Goal: Information Seeking & Learning: Compare options

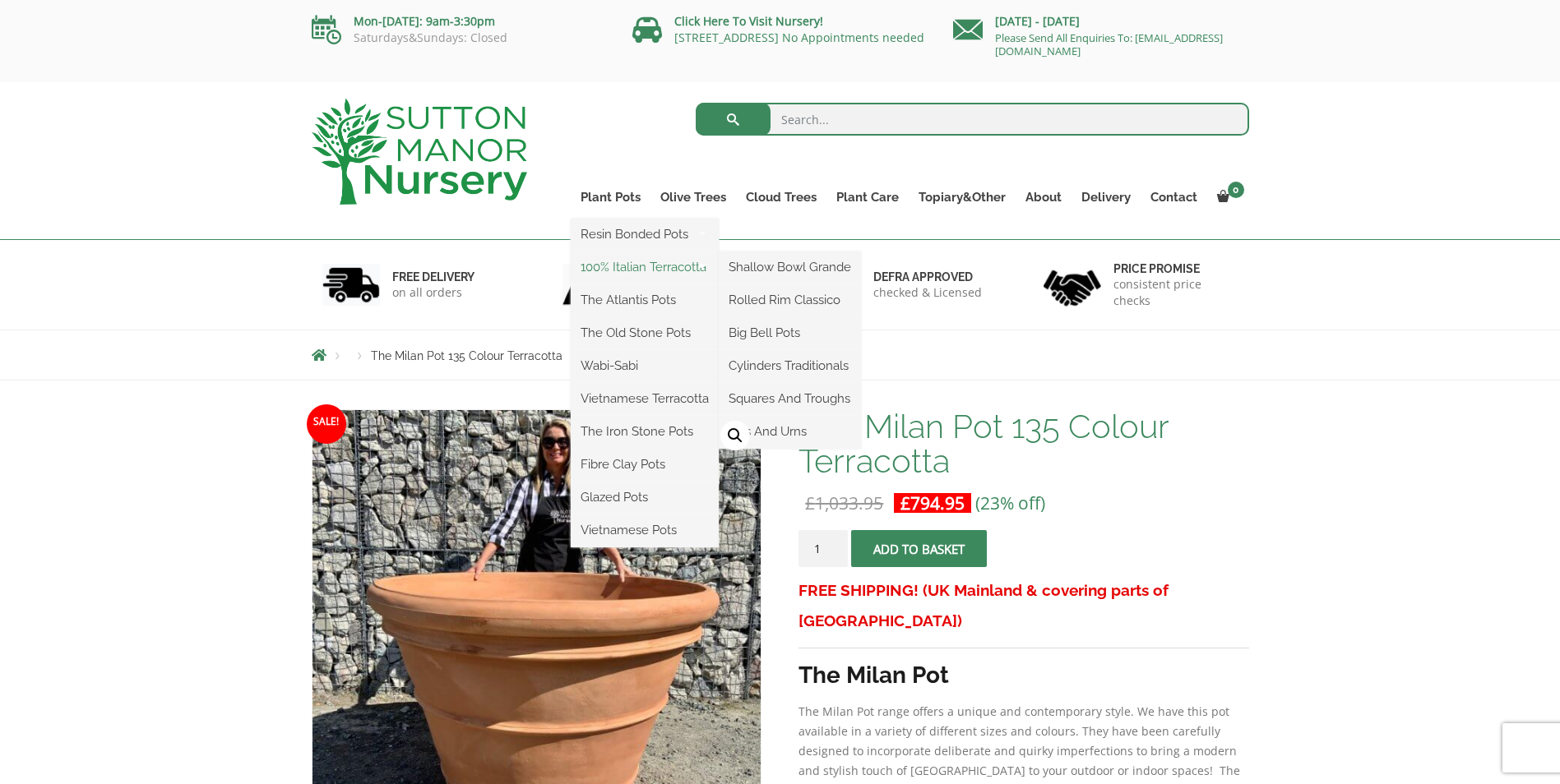
click at [629, 270] on link "100% Italian Terracotta" at bounding box center [645, 267] width 148 height 25
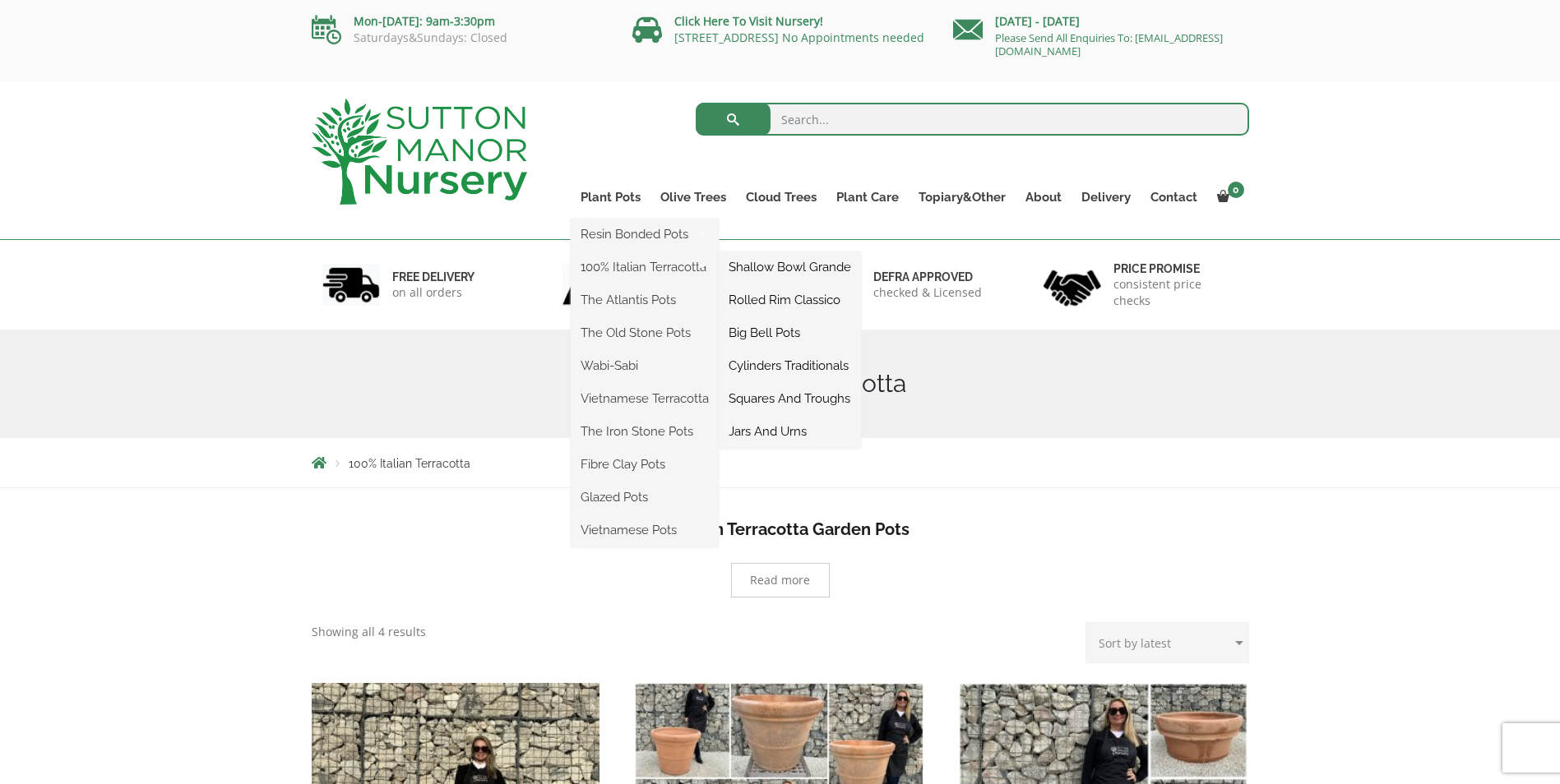
click at [754, 295] on link "Rolled Rim Classico" at bounding box center [790, 300] width 142 height 25
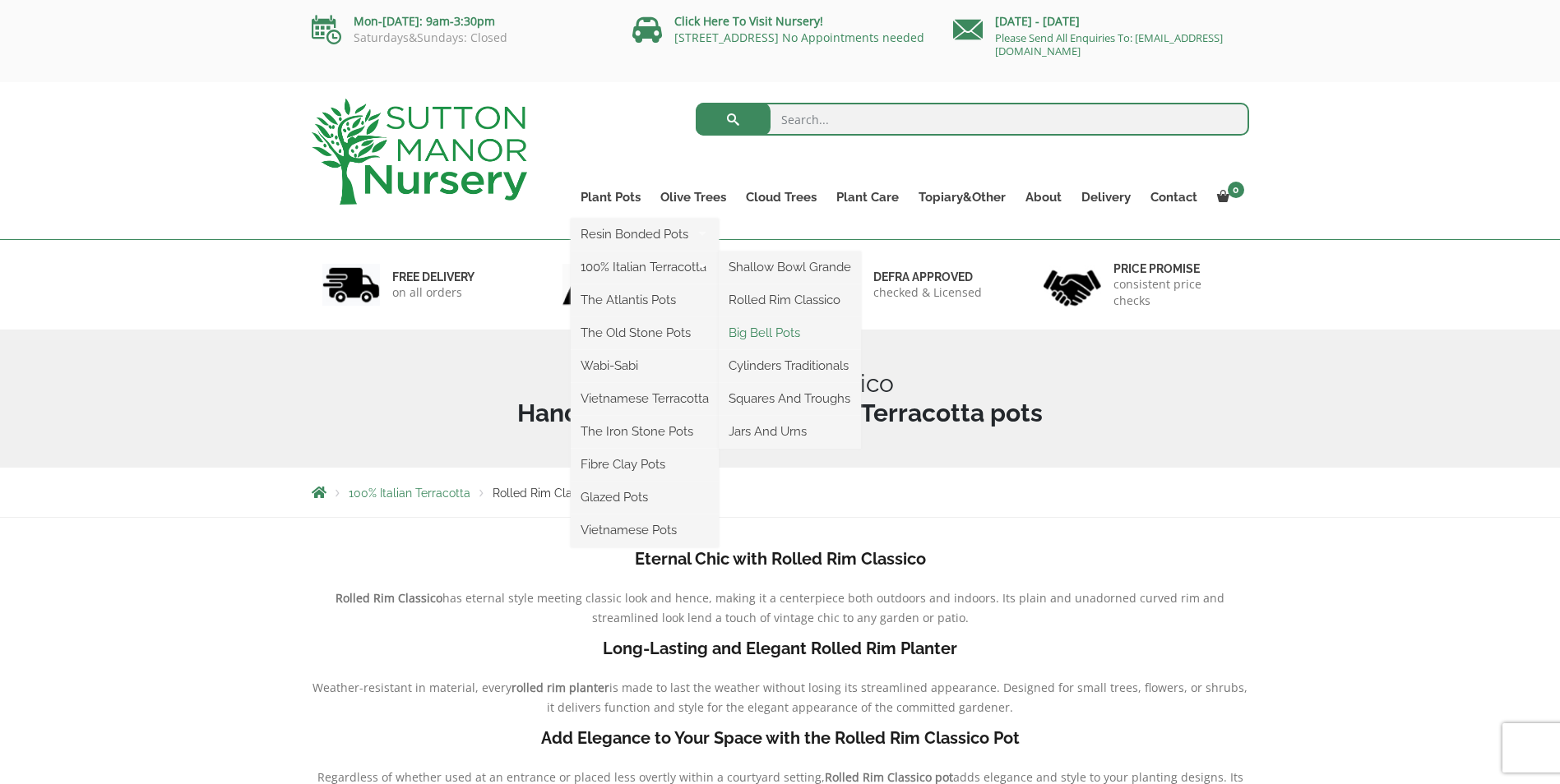
click at [759, 330] on link "Big Bell Pots" at bounding box center [790, 333] width 142 height 25
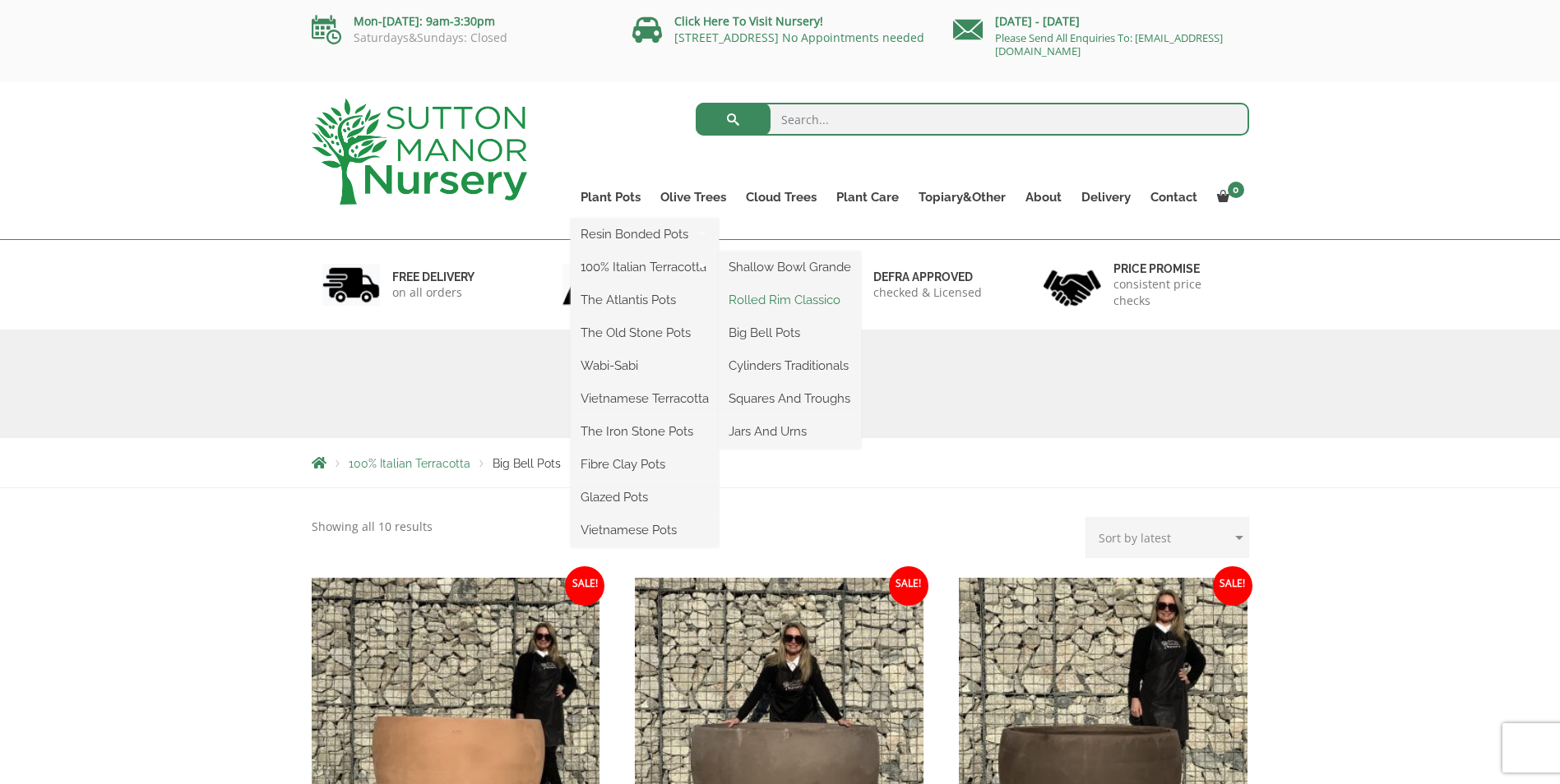
click at [766, 299] on link "Rolled Rim Classico" at bounding box center [790, 300] width 142 height 25
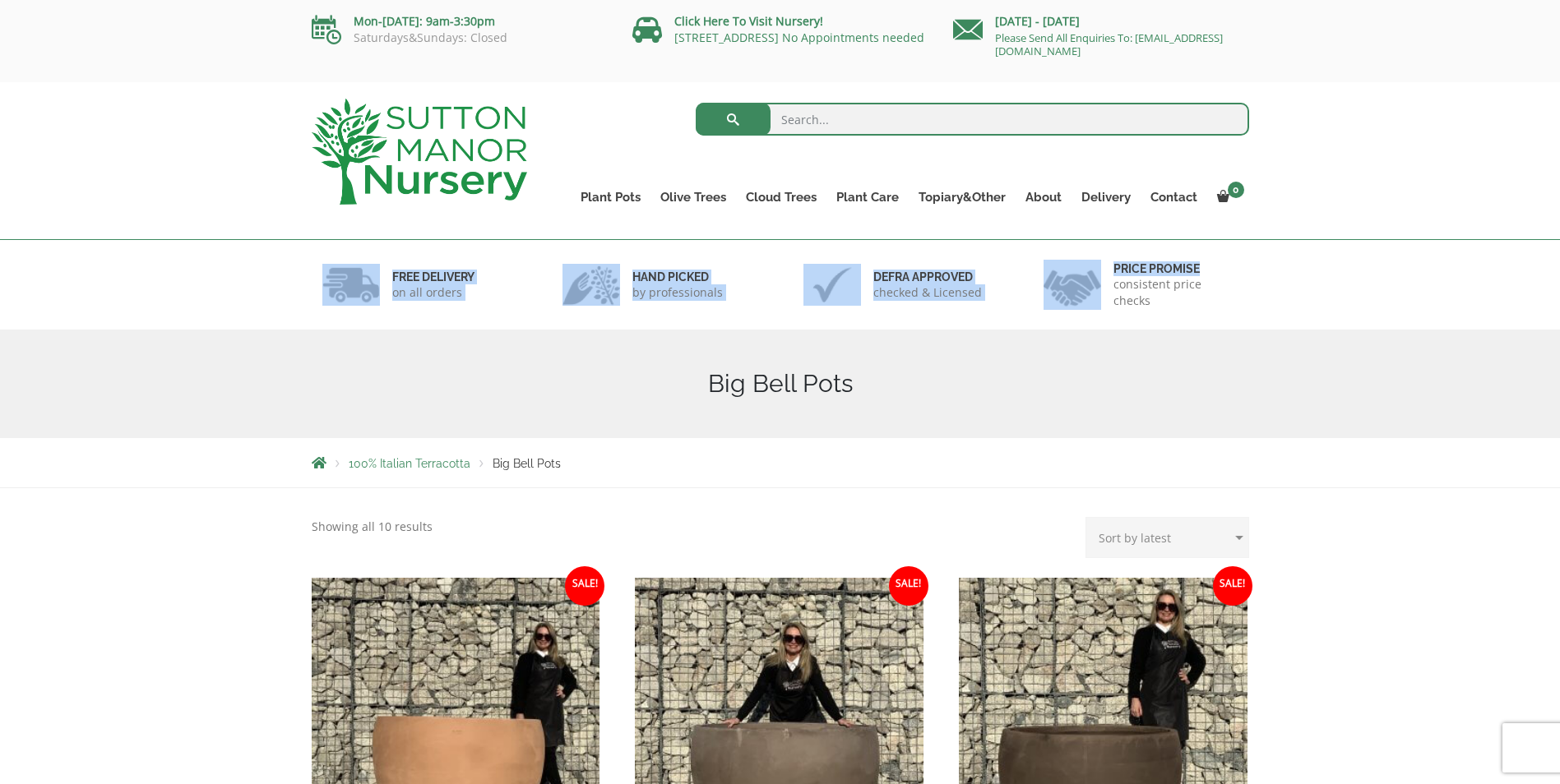
drag, startPoint x: 1559, startPoint y: 149, endPoint x: 1572, endPoint y: 282, distance: 133.6
drag, startPoint x: 1572, startPoint y: 282, endPoint x: 1510, endPoint y: 145, distance: 150.4
click at [1500, 145] on div "Search for: Plant Pots Resin Bonded Pots The Amalfi Pots The Milan Pots The Cap…" at bounding box center [780, 161] width 1560 height 158
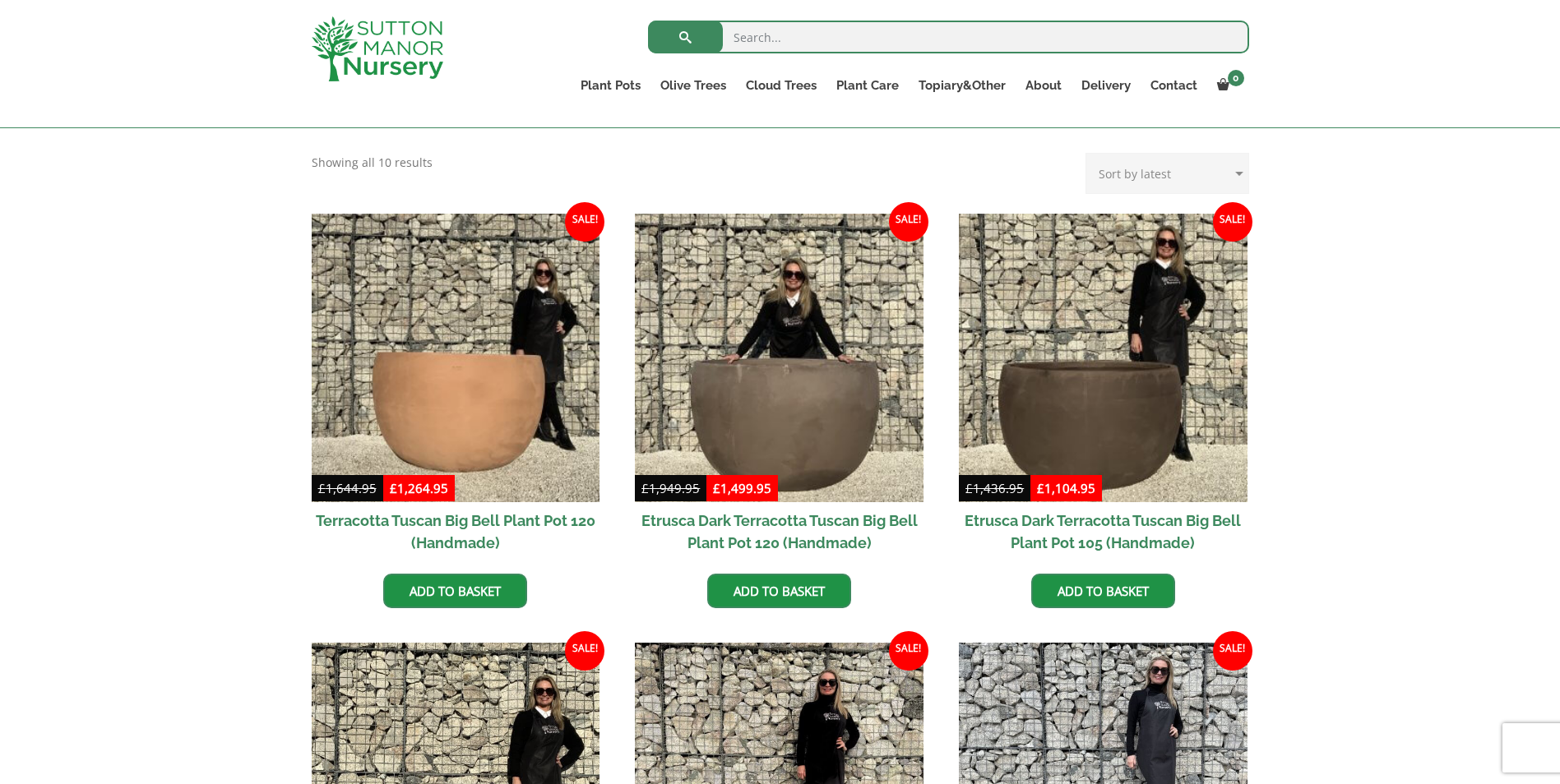
scroll to position [406, 0]
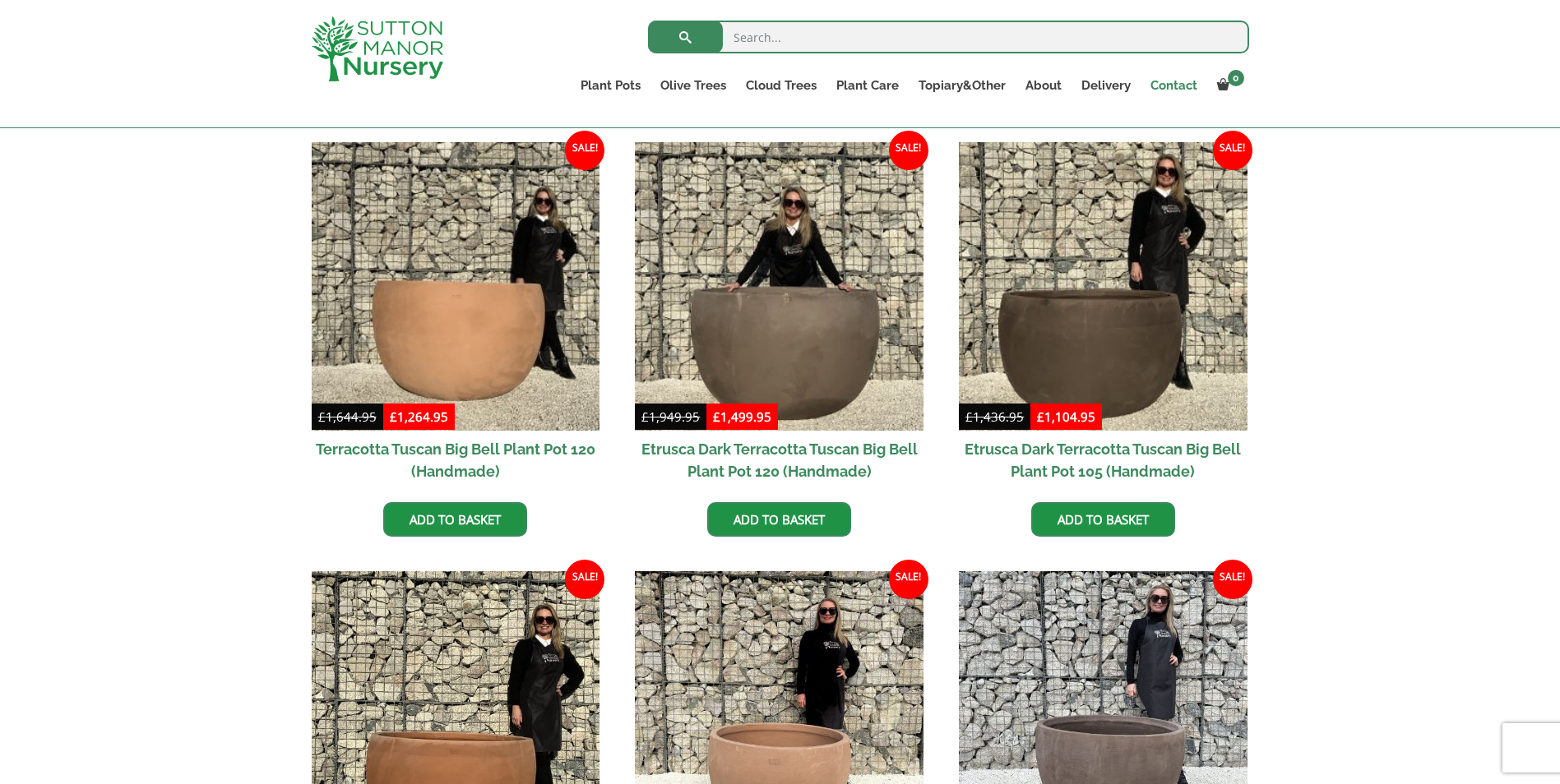
click at [1187, 83] on link "Contact" at bounding box center [1174, 86] width 66 height 23
click at [404, 445] on h2 "Terracotta Tuscan Big Bell Plant Pot 120 (Handmade)" at bounding box center [456, 460] width 288 height 60
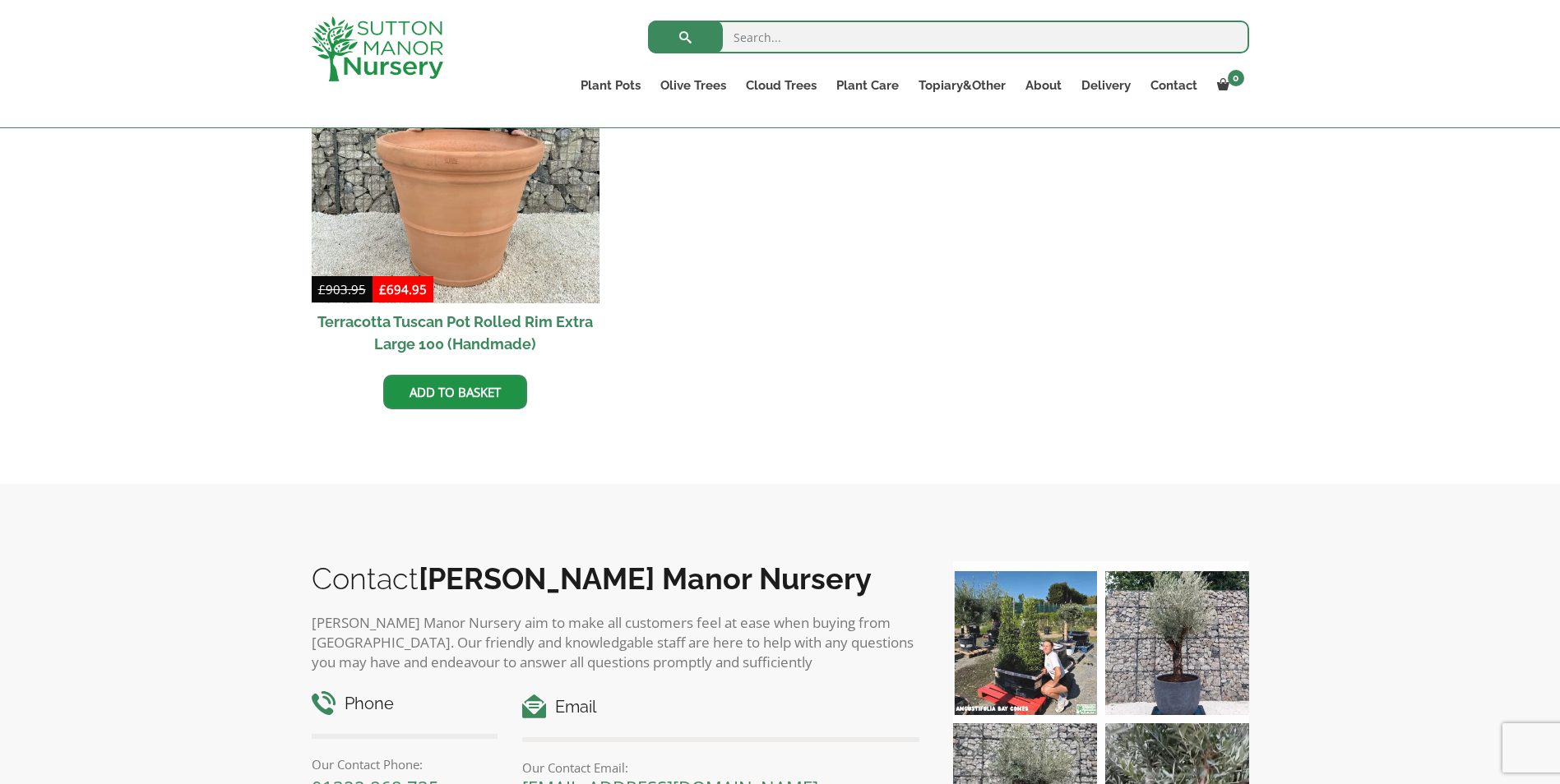
scroll to position [1720, 0]
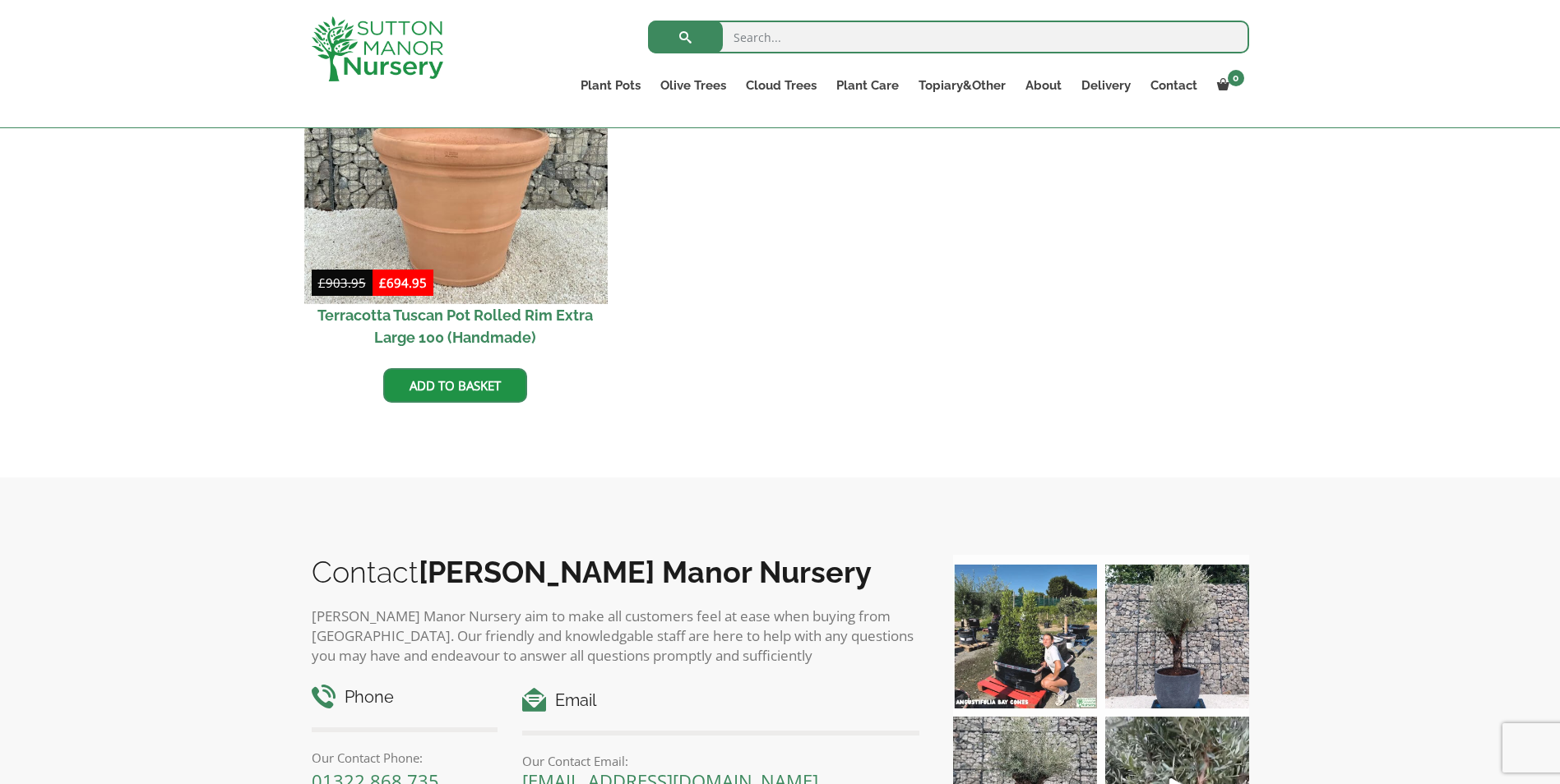
click at [474, 209] on img at bounding box center [456, 152] width 303 height 303
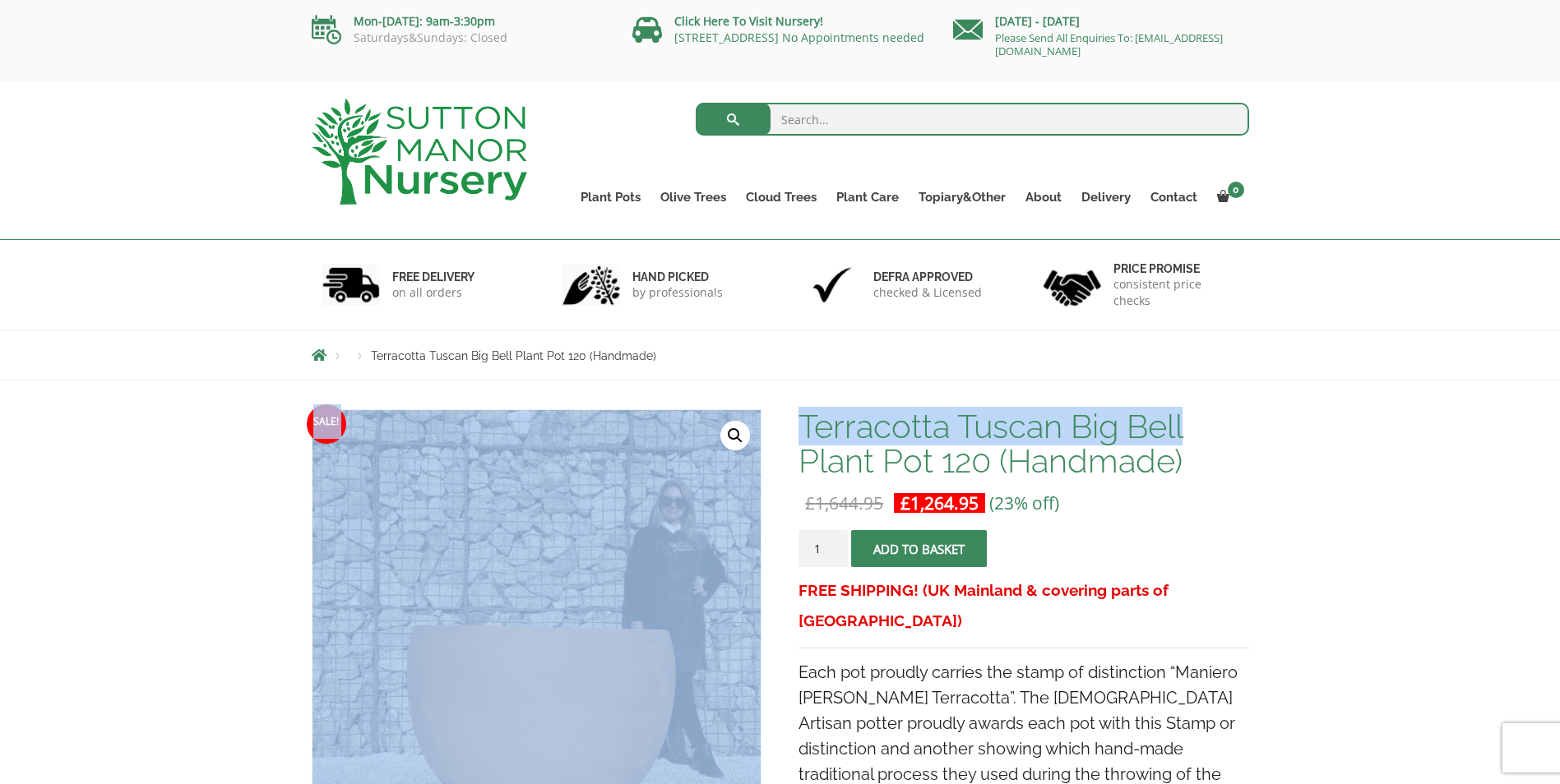
drag, startPoint x: 1203, startPoint y: 425, endPoint x: 795, endPoint y: 382, distance: 410.3
drag, startPoint x: 795, startPoint y: 382, endPoint x: 863, endPoint y: 417, distance: 76.5
copy div "Sale! 🔍 Terracotta Tuscan Big Bell"
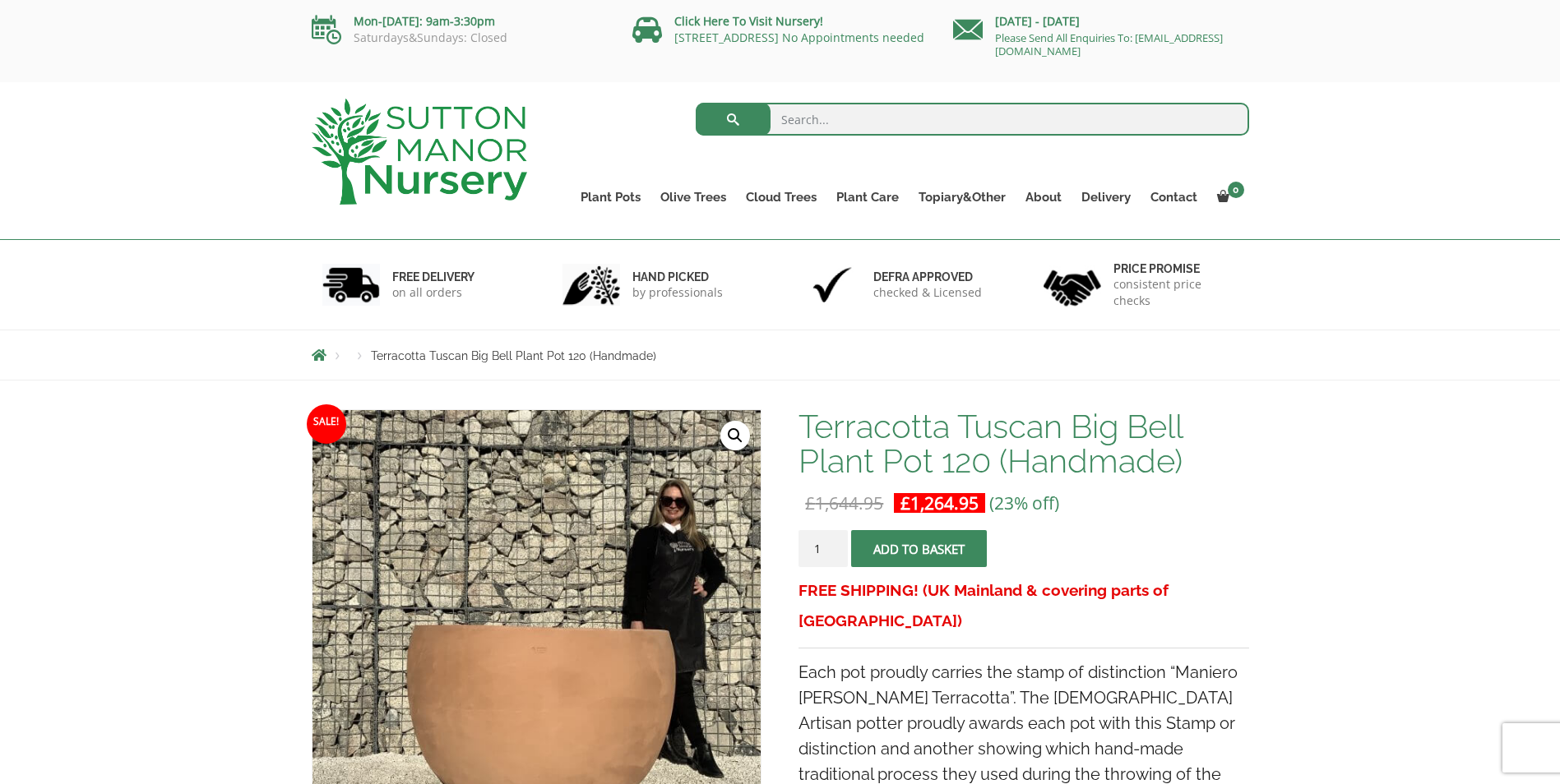
drag, startPoint x: 1446, startPoint y: 320, endPoint x: 1447, endPoint y: 301, distance: 19.0
click at [1441, 320] on div "FREE DELIVERY on all orders hand picked by professionals Defra approved checked…" at bounding box center [780, 284] width 1560 height 89
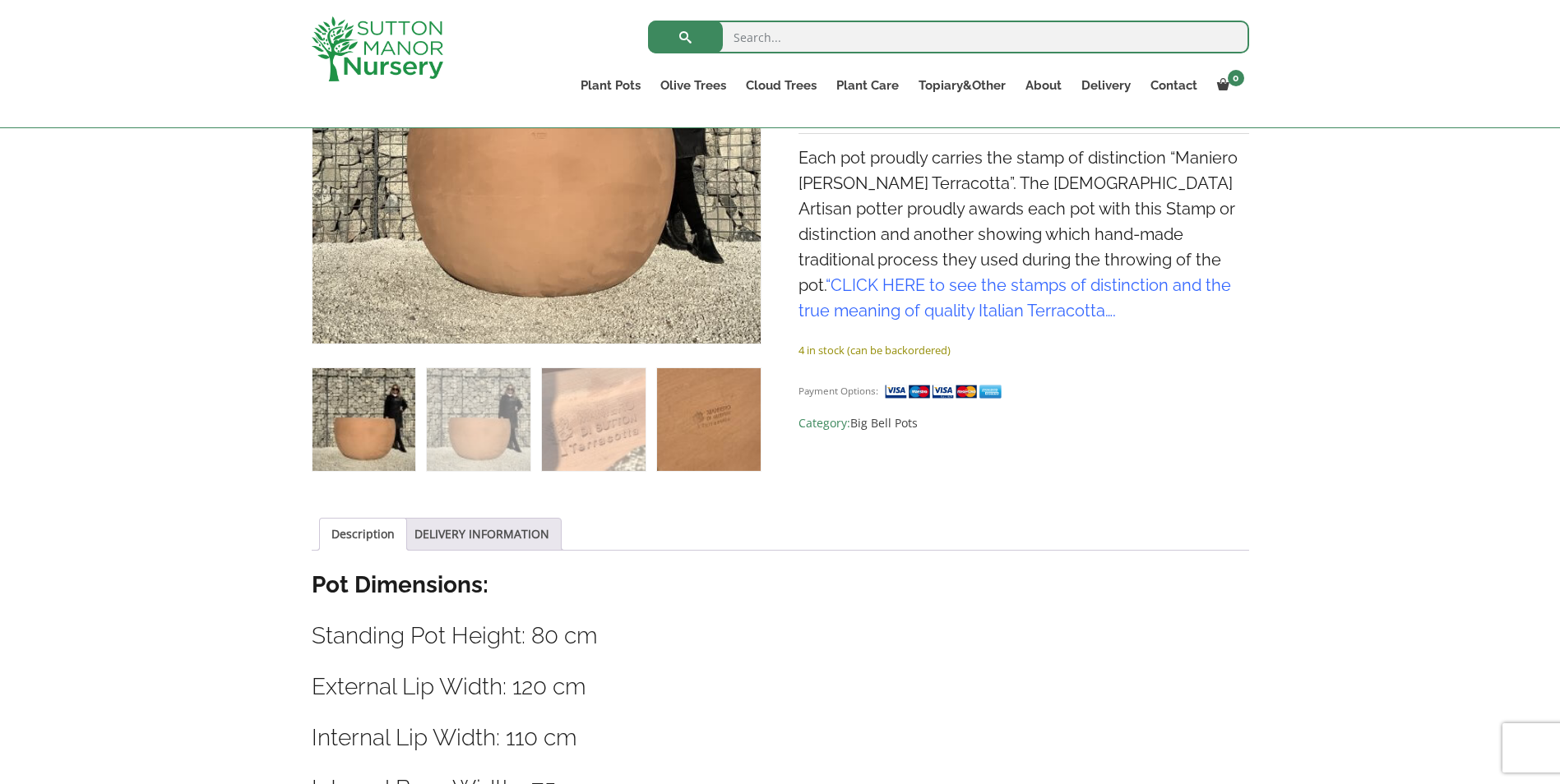
scroll to position [481, 0]
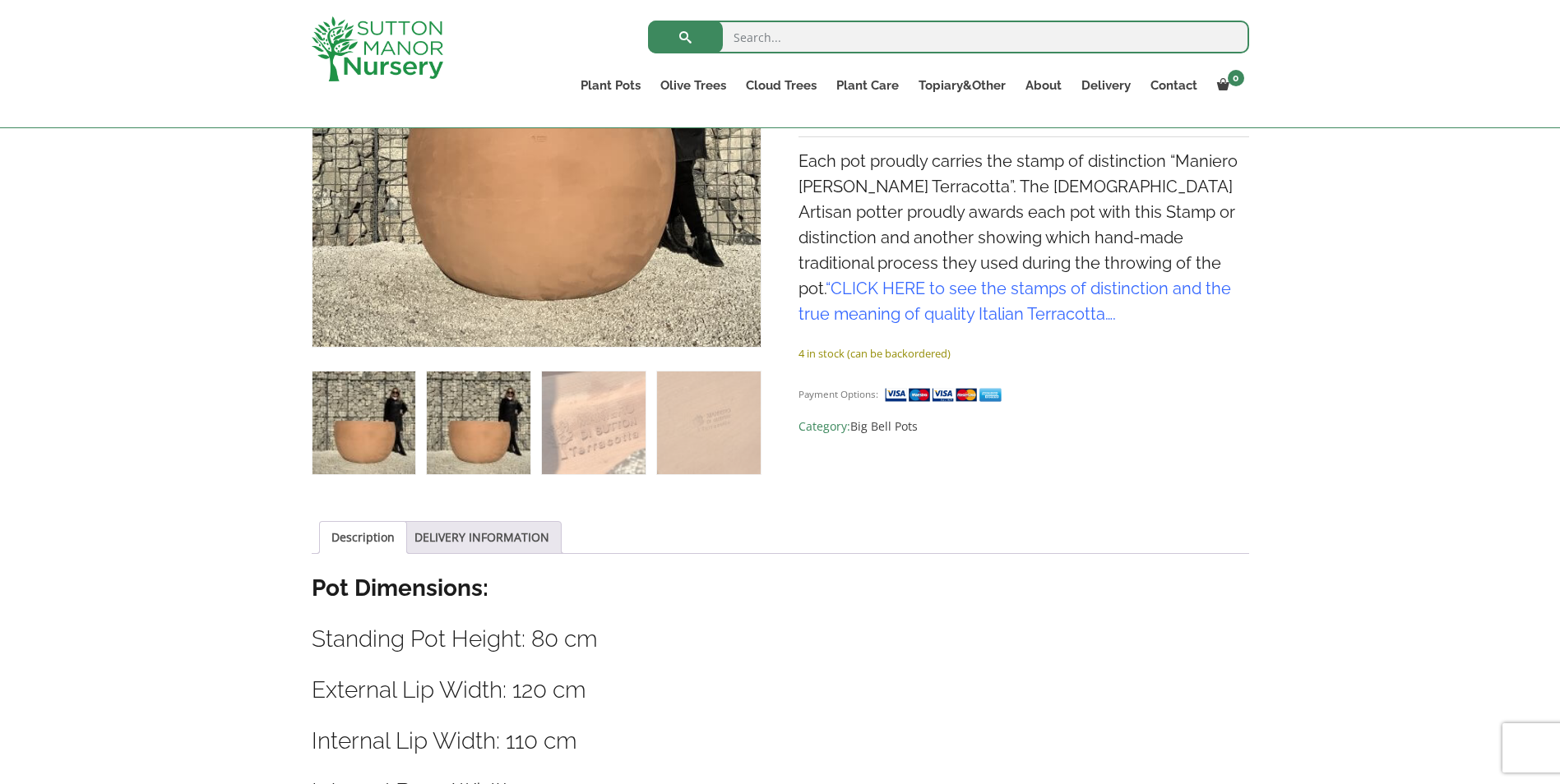
click at [439, 456] on img at bounding box center [478, 423] width 103 height 103
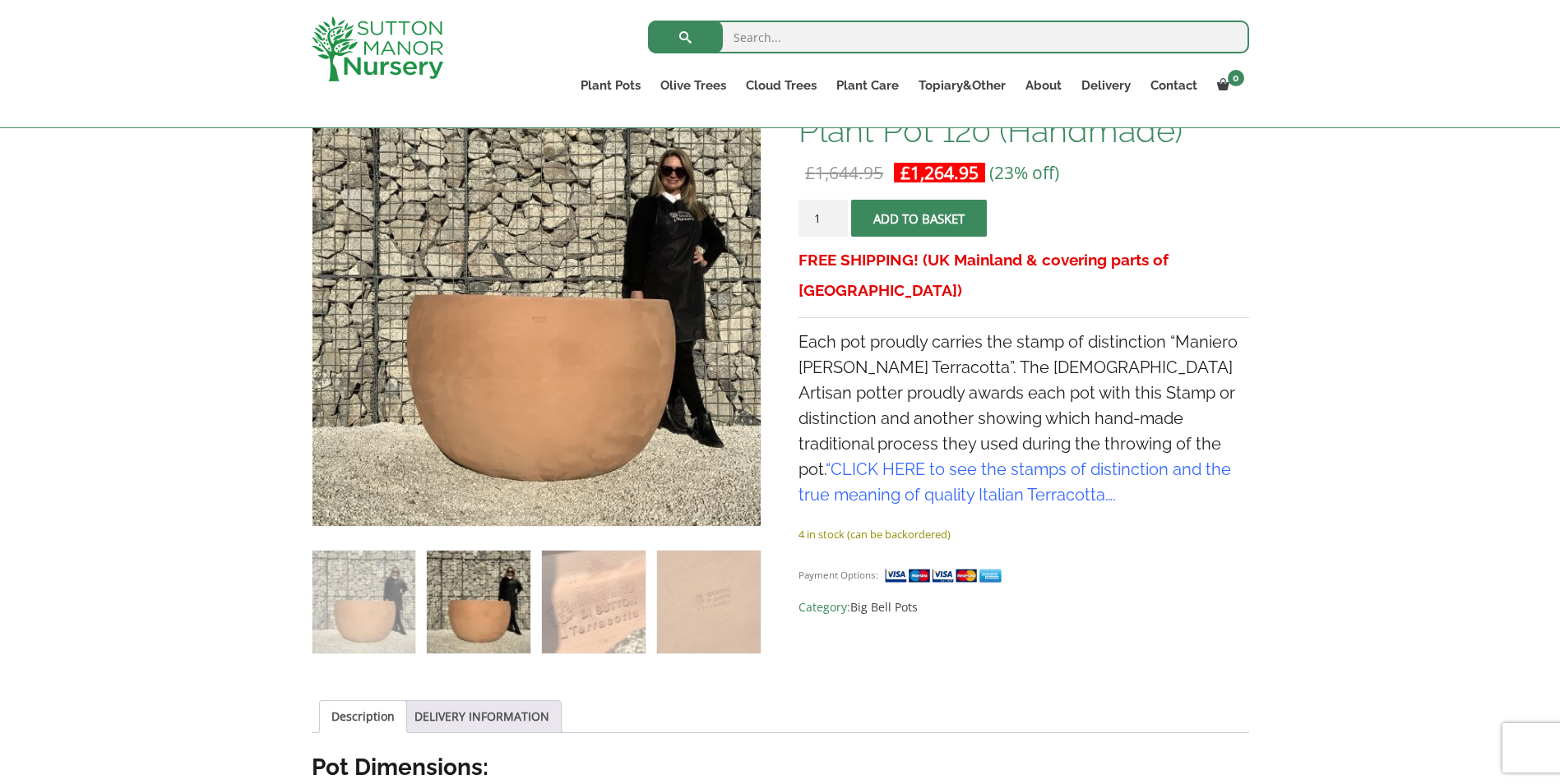
scroll to position [287, 0]
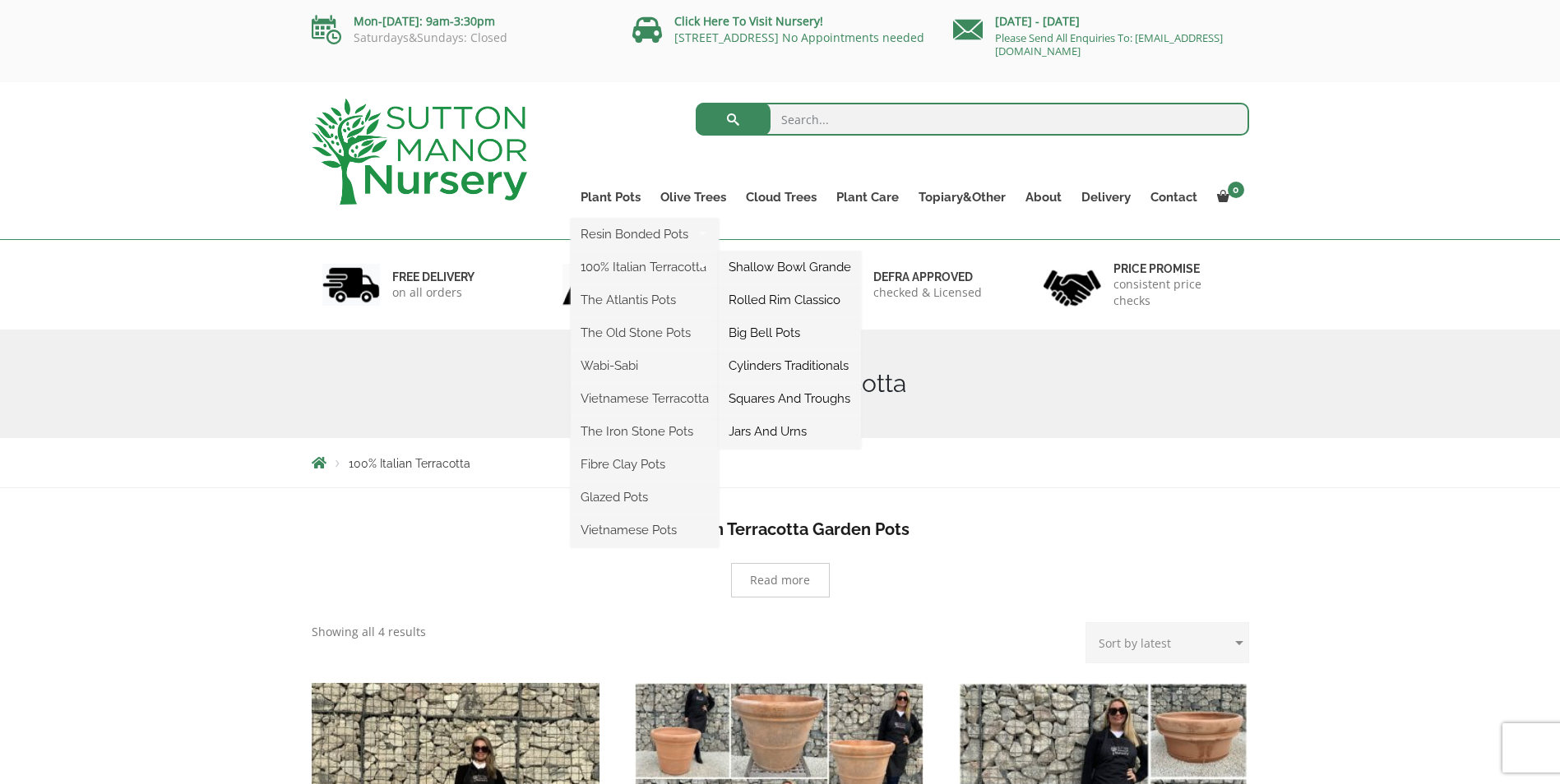
click at [791, 331] on link "Big Bell Pots" at bounding box center [790, 333] width 142 height 25
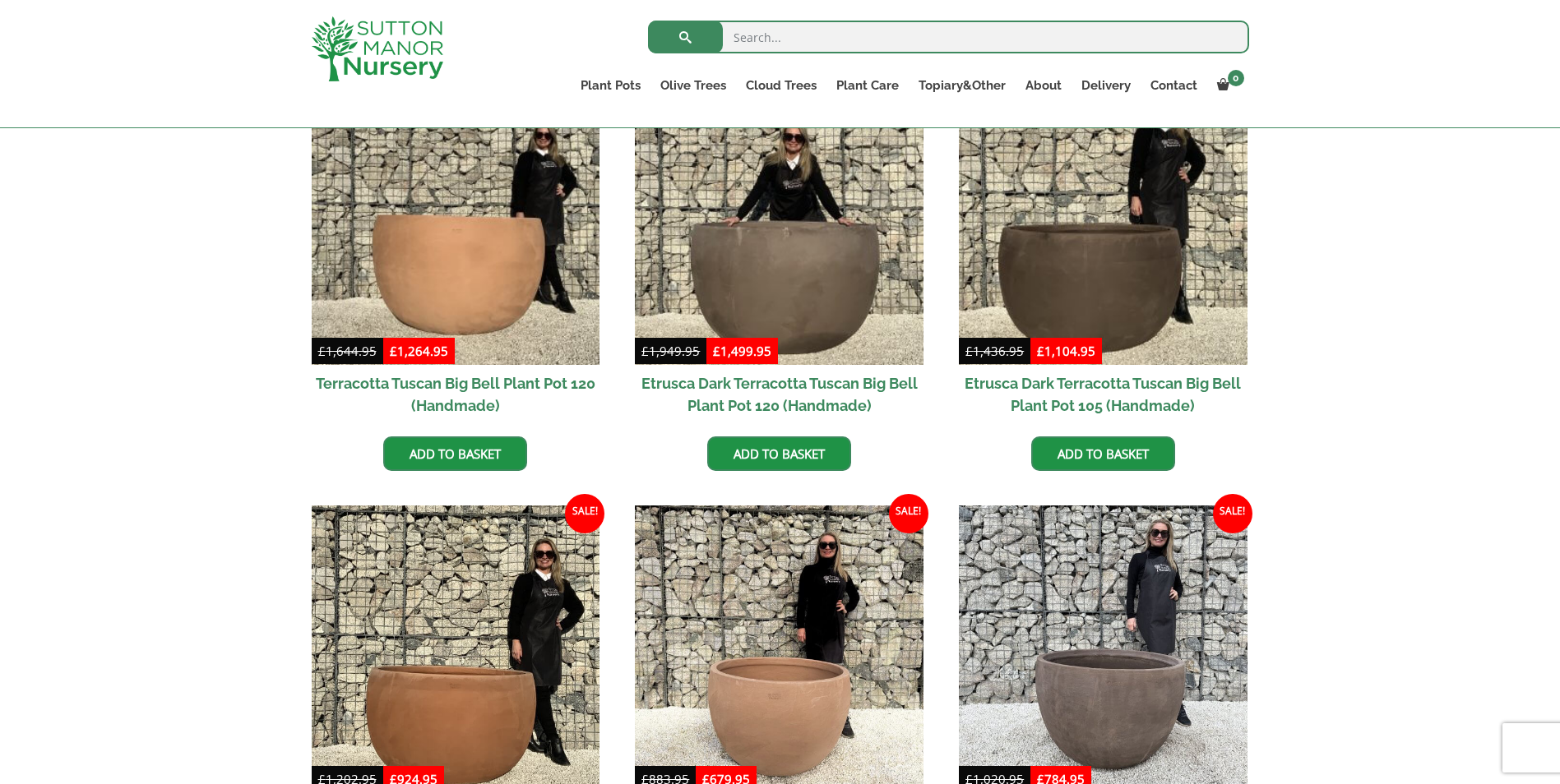
scroll to position [509, 0]
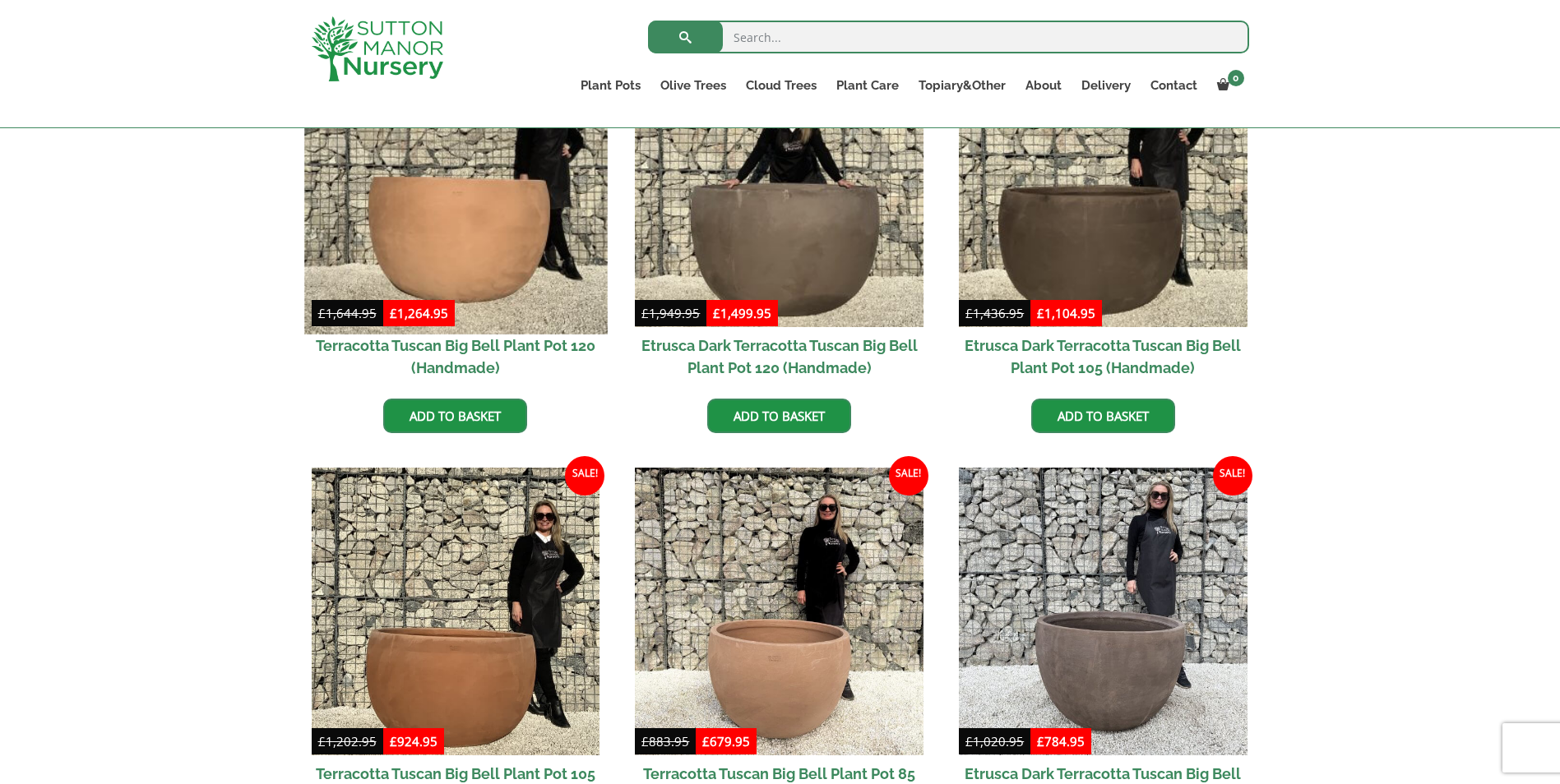
click at [436, 258] on img at bounding box center [456, 183] width 303 height 303
click at [456, 233] on img at bounding box center [456, 183] width 303 height 303
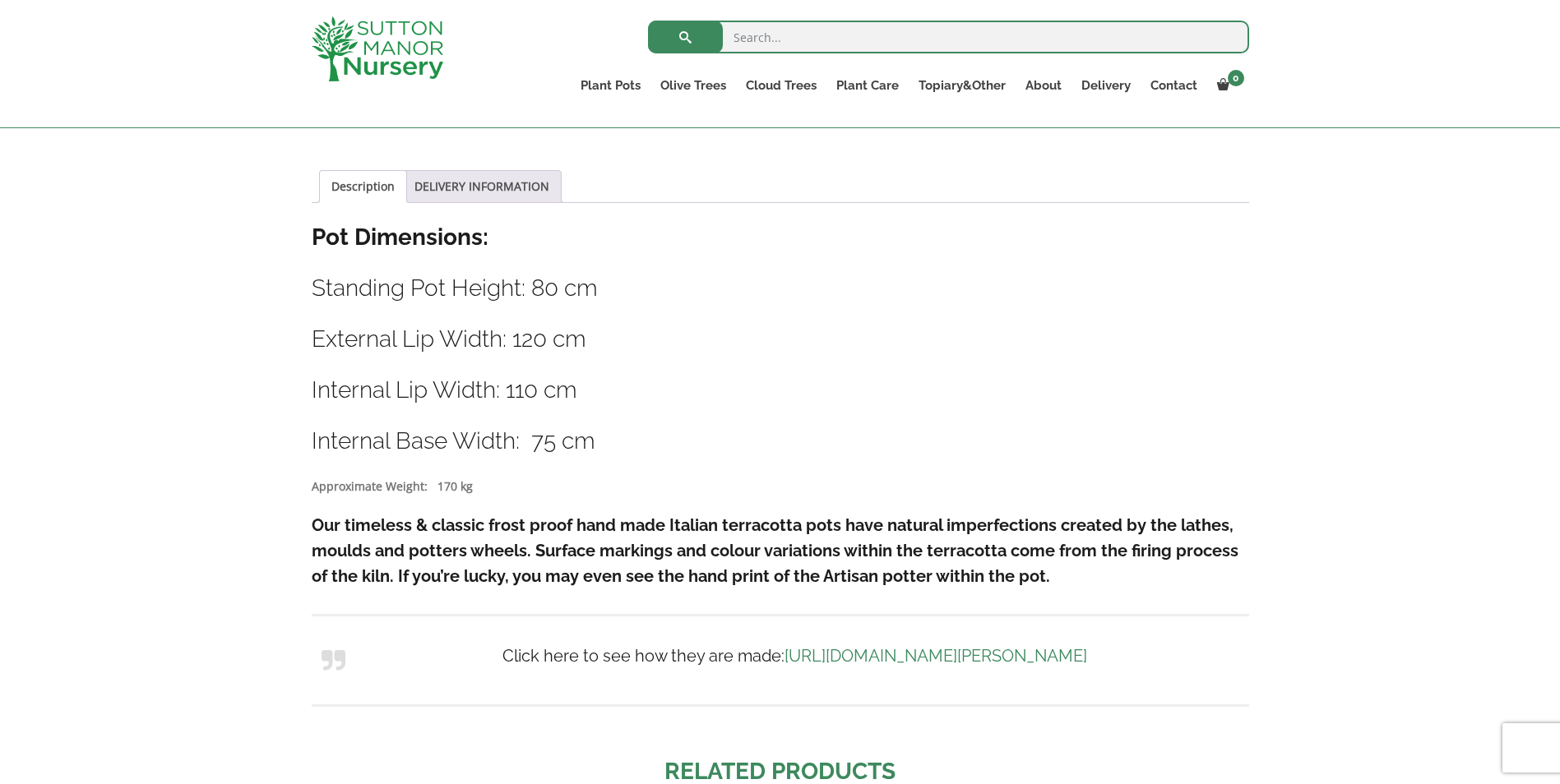
scroll to position [865, 0]
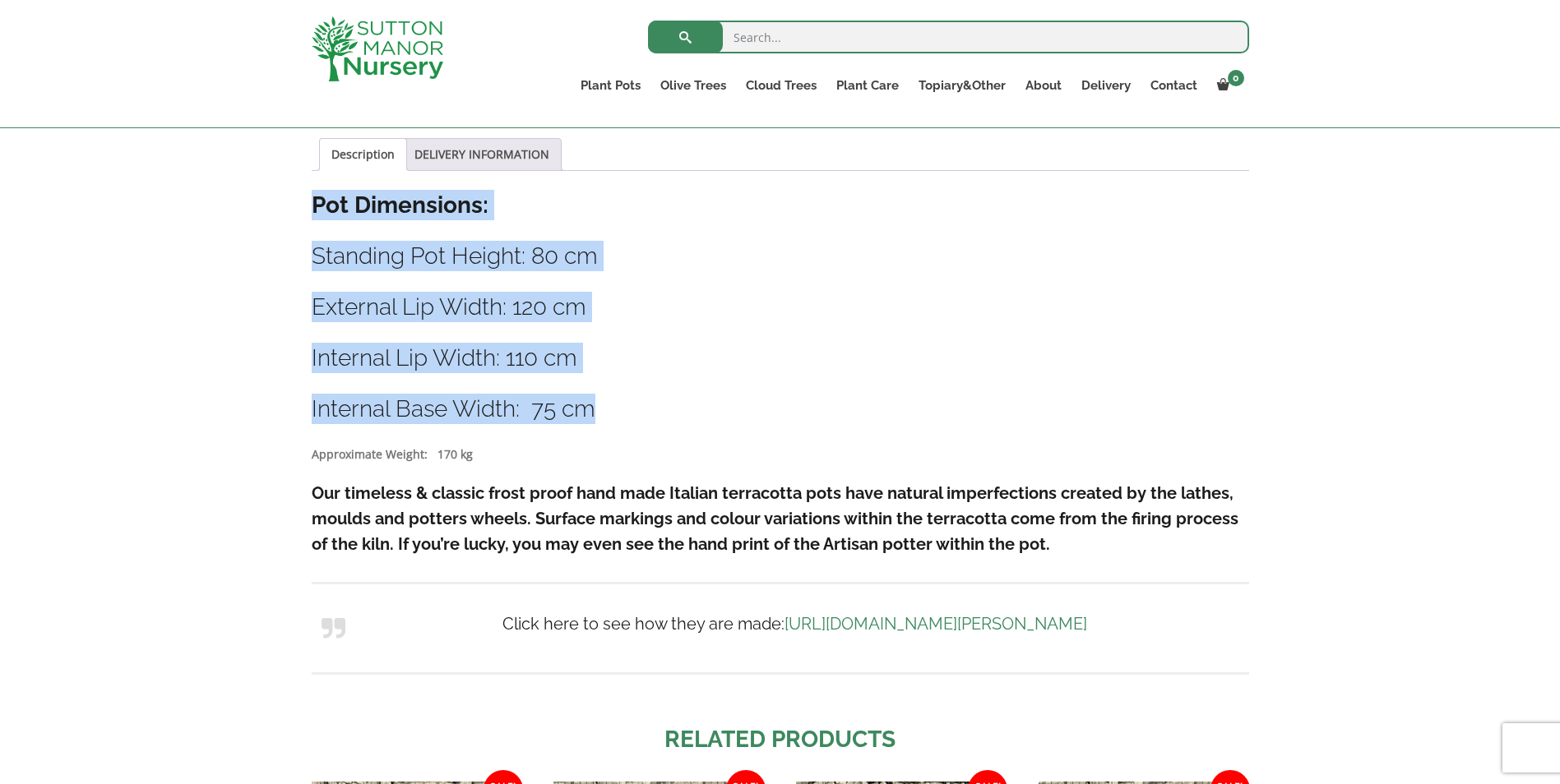
drag, startPoint x: 619, startPoint y: 411, endPoint x: 310, endPoint y: 208, distance: 369.7
click at [310, 208] on div "Sale! 🔍 Terracotta Tuscan Big Bell Plant Pot 120 (Handmade) £ 1,644.95 Original…" at bounding box center [780, 363] width 962 height 1723
copy div "Pot Dimensions: Standing Pot Height: 80 cm External Lip Width: 120 cm Internal …"
click at [1132, 380] on div "Description Pot Dimensions: Standing Pot Height: 80 cm External Lip Width: 120 …" at bounding box center [780, 445] width 937 height 509
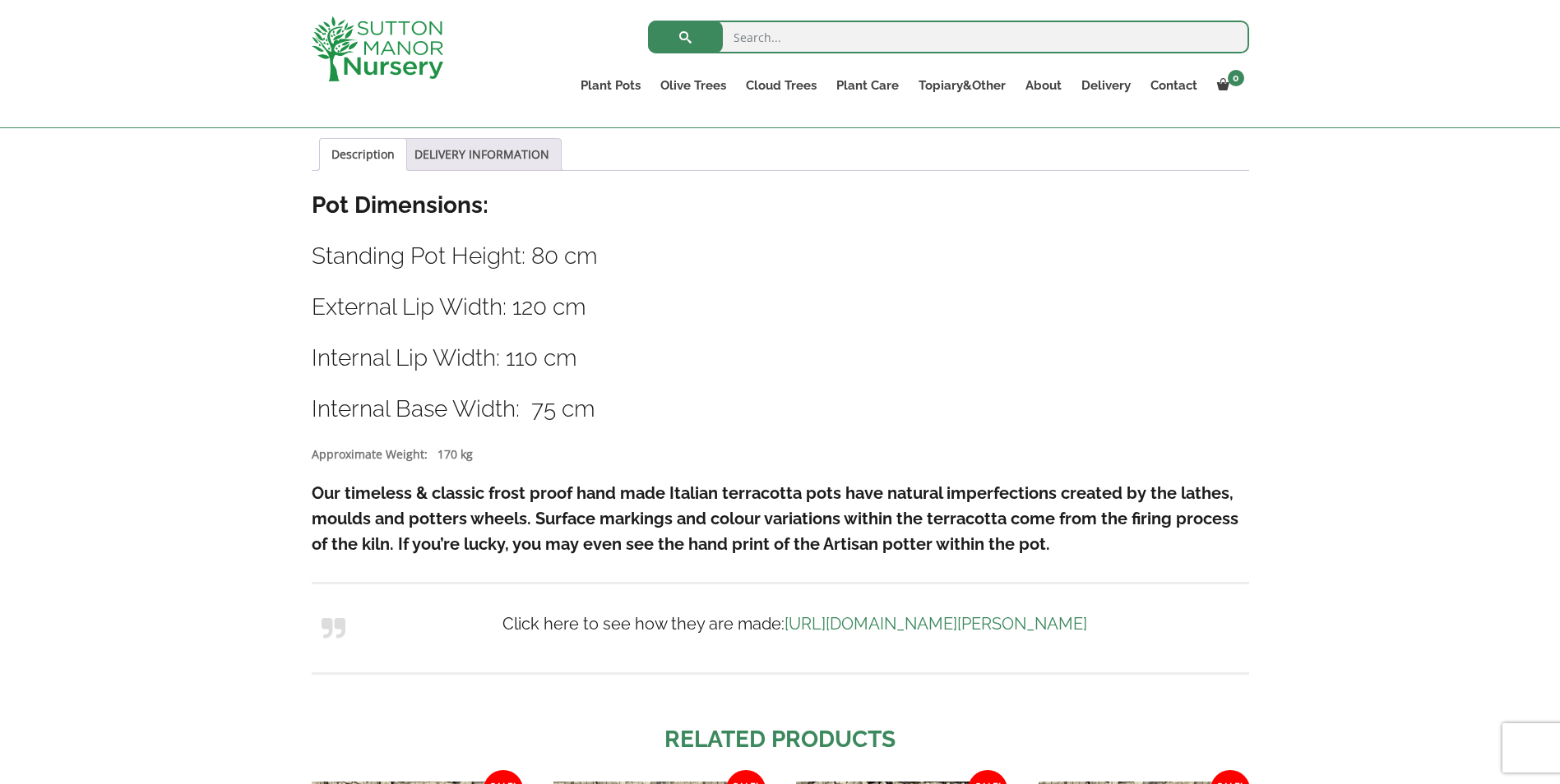
drag, startPoint x: 1499, startPoint y: 257, endPoint x: 1453, endPoint y: 264, distance: 46.5
click at [1499, 257] on div "Sale! 🔍 Terracotta Tuscan Big Bell Plant Pot 120 (Handmade) £ 1,644.95 Original…" at bounding box center [780, 363] width 1560 height 1755
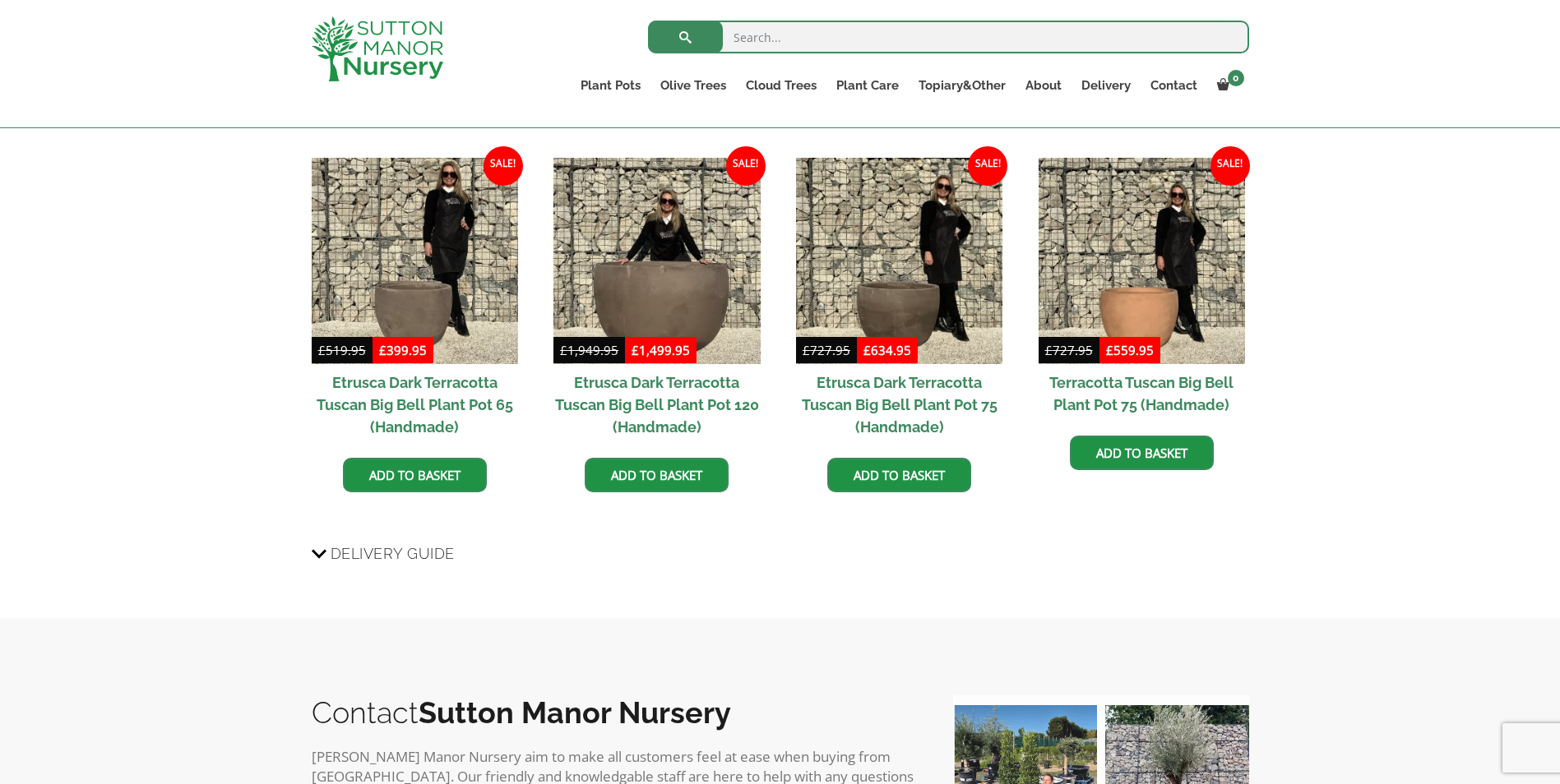
scroll to position [1523, 0]
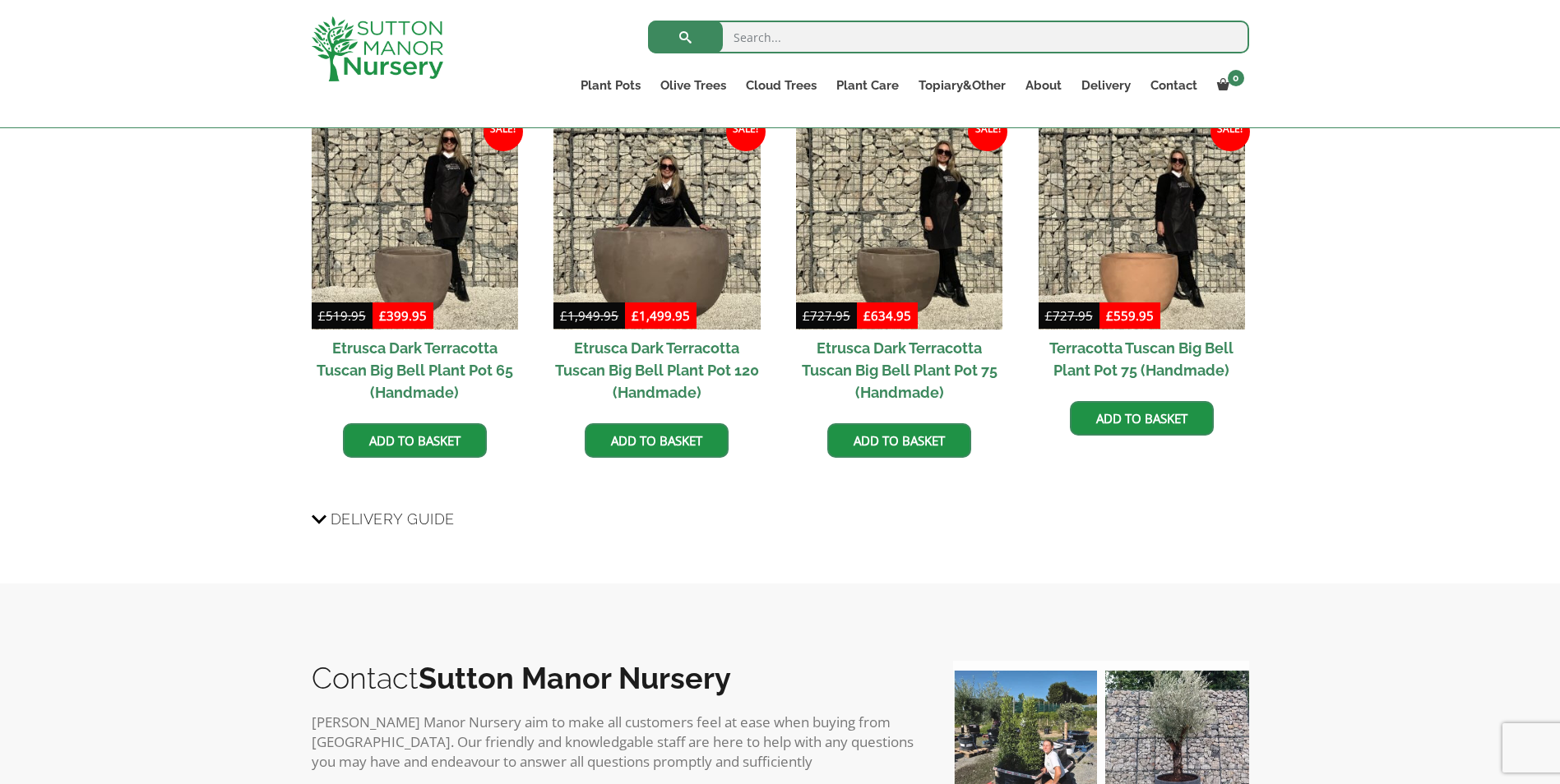
click at [657, 359] on h2 "Etrusca Dark Terracotta Tuscan Big Bell Plant Pot 120 (Handmade)" at bounding box center [656, 370] width 207 height 82
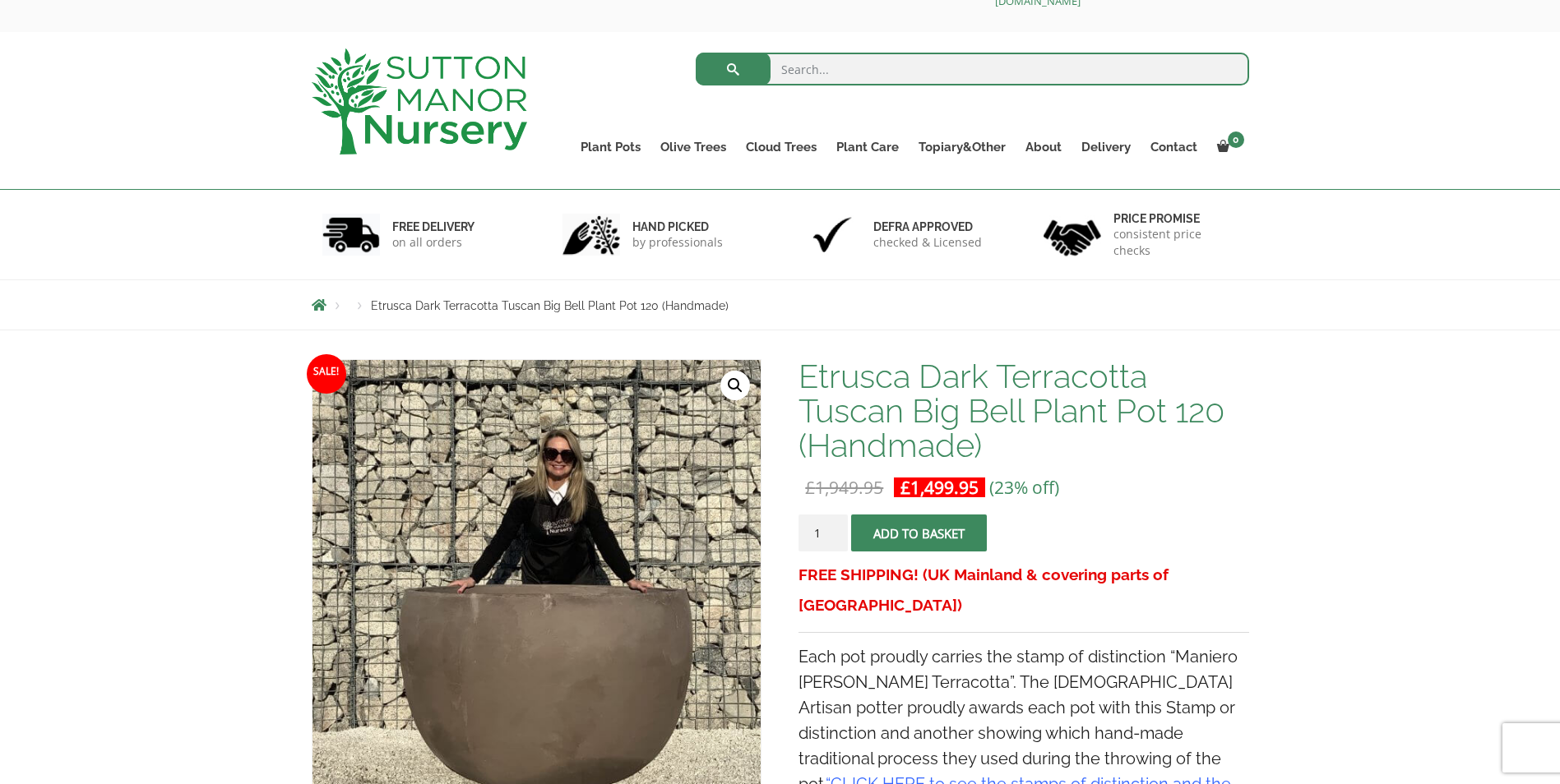
scroll to position [18, 0]
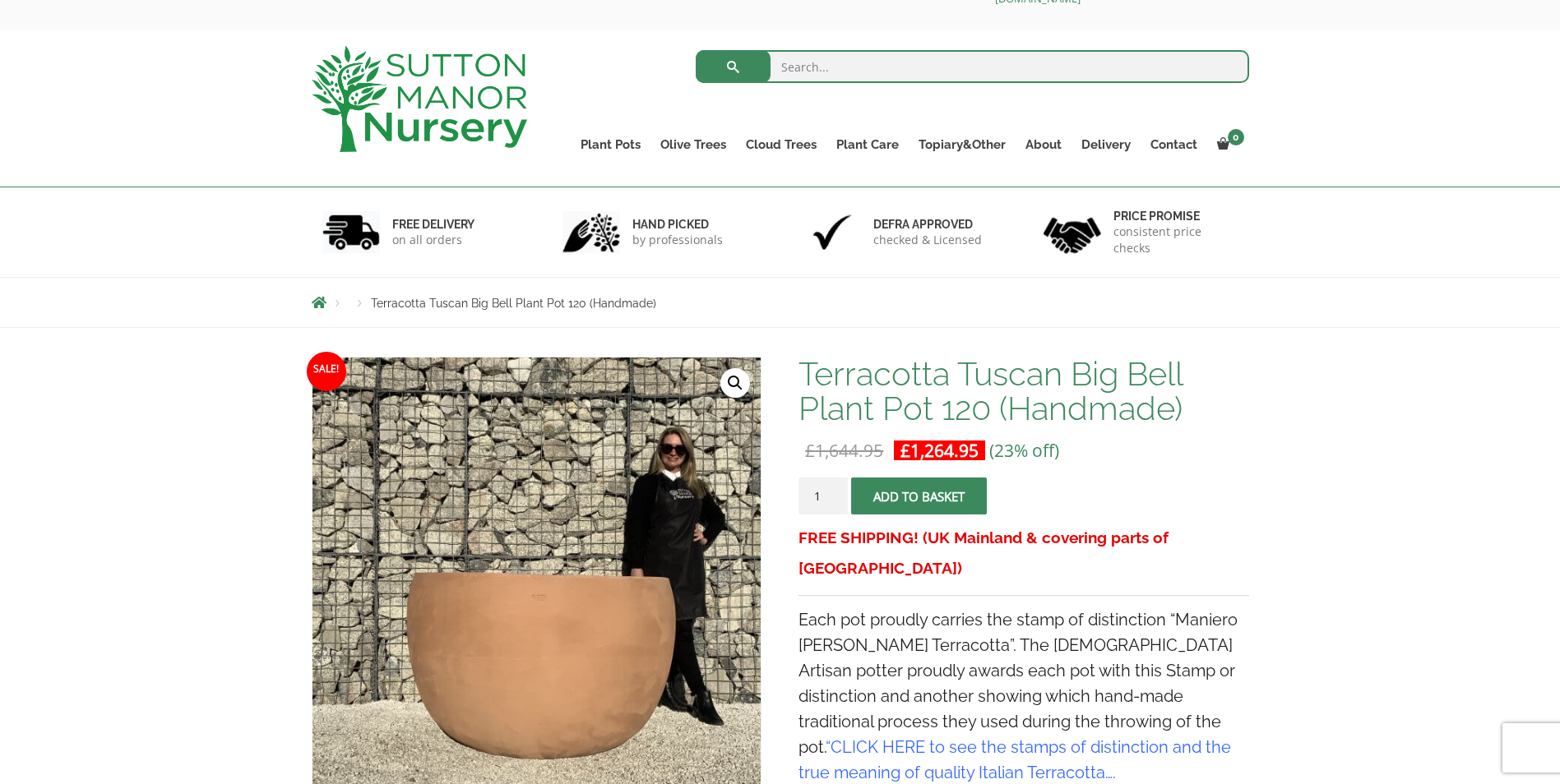
scroll to position [104, 0]
